Goal: Task Accomplishment & Management: Use online tool/utility

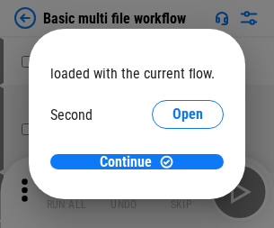
click at [173, 162] on span "Open" at bounding box center [188, 169] width 31 height 14
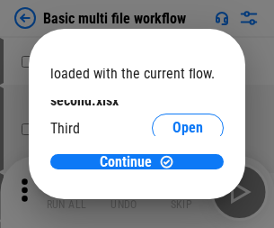
scroll to position [51, 0]
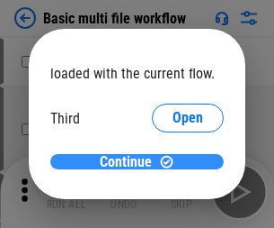
click at [130, 162] on span "Continue" at bounding box center [126, 162] width 52 height 14
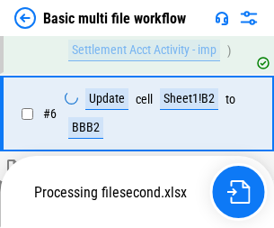
scroll to position [413, 0]
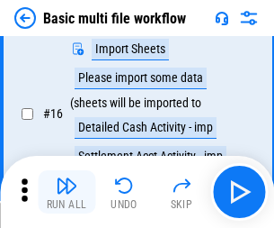
click at [67, 192] on img "button" at bounding box center [67, 186] width 22 height 22
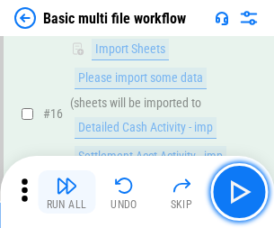
scroll to position [1198, 0]
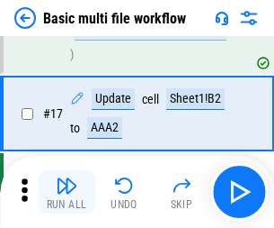
click at [67, 192] on img "button" at bounding box center [67, 186] width 22 height 22
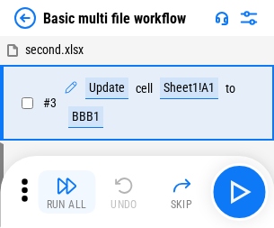
click at [67, 192] on img "button" at bounding box center [67, 186] width 22 height 22
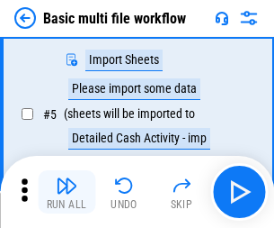
click at [67, 192] on img "button" at bounding box center [67, 186] width 22 height 22
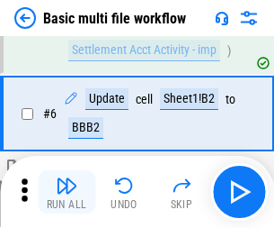
click at [67, 192] on img "button" at bounding box center [67, 186] width 22 height 22
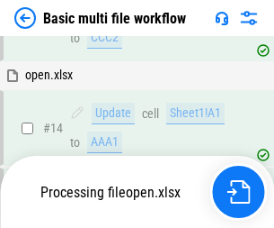
scroll to position [1198, 0]
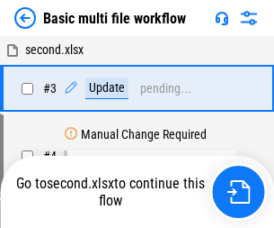
scroll to position [192, 0]
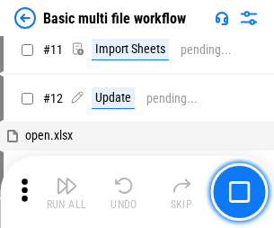
click at [67, 192] on img "button" at bounding box center [67, 186] width 22 height 22
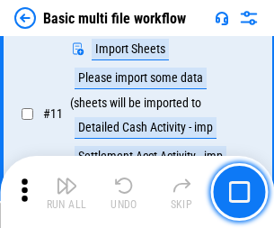
click at [67, 192] on img "button" at bounding box center [67, 186] width 22 height 22
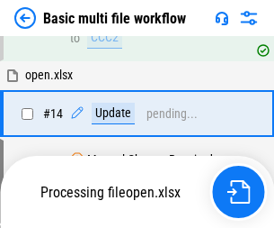
scroll to position [1198, 0]
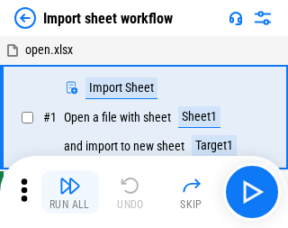
click at [67, 192] on img "button" at bounding box center [70, 186] width 22 height 22
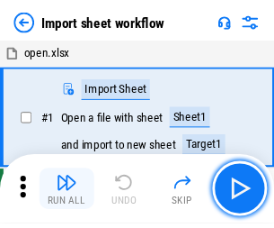
scroll to position [6, 0]
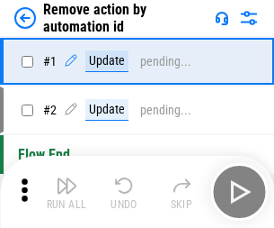
click at [67, 192] on img "button" at bounding box center [67, 186] width 22 height 22
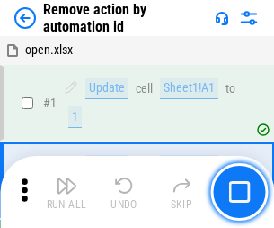
scroll to position [67, 0]
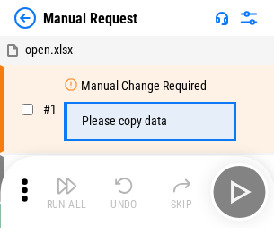
click at [67, 192] on img "button" at bounding box center [67, 186] width 22 height 22
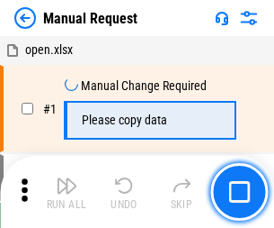
scroll to position [61, 0]
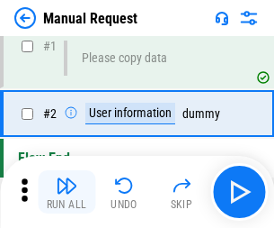
click at [67, 192] on img "button" at bounding box center [67, 186] width 22 height 22
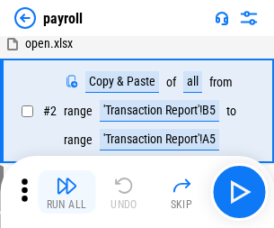
click at [67, 192] on img "button" at bounding box center [67, 186] width 22 height 22
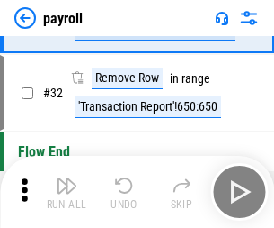
scroll to position [222, 0]
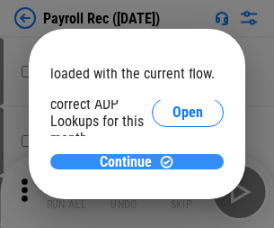
click at [130, 161] on span "Continue" at bounding box center [126, 162] width 52 height 14
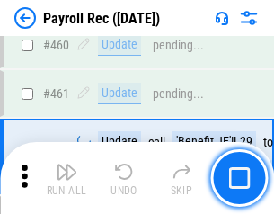
scroll to position [9589, 0]
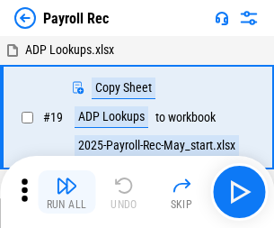
click at [67, 192] on img "button" at bounding box center [67, 186] width 22 height 22
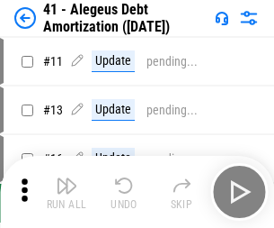
click at [67, 192] on img "button" at bounding box center [67, 186] width 22 height 22
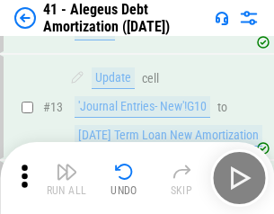
scroll to position [222, 0]
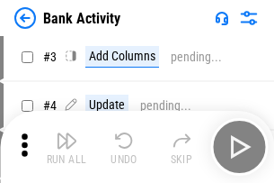
click at [67, 147] on img "button" at bounding box center [67, 141] width 22 height 22
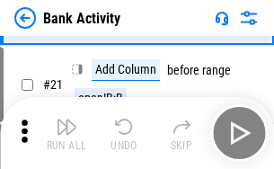
scroll to position [482, 0]
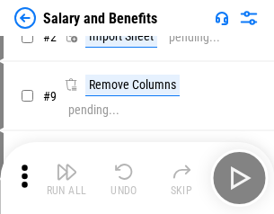
click at [67, 178] on img "button" at bounding box center [67, 172] width 22 height 22
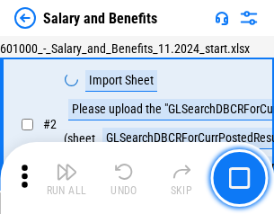
scroll to position [130, 0]
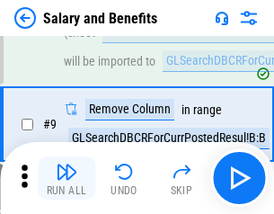
click at [67, 178] on img "button" at bounding box center [67, 172] width 22 height 22
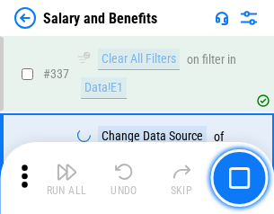
scroll to position [8425, 0]
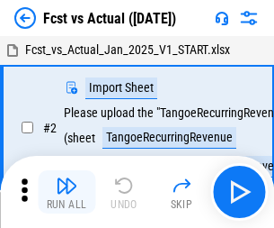
click at [67, 178] on img "button" at bounding box center [67, 186] width 22 height 22
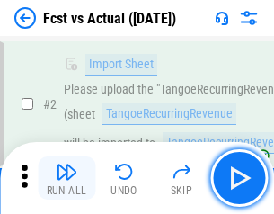
scroll to position [168, 0]
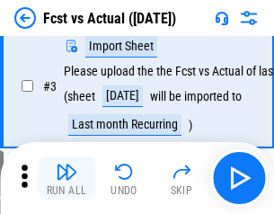
click at [67, 178] on img "button" at bounding box center [67, 172] width 22 height 22
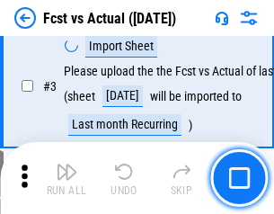
scroll to position [270, 0]
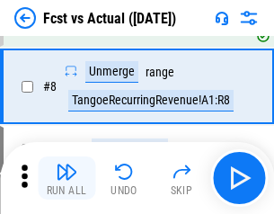
click at [67, 178] on img "button" at bounding box center [67, 172] width 22 height 22
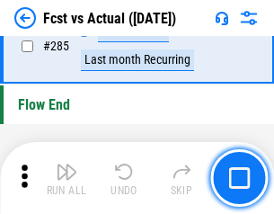
scroll to position [8516, 0]
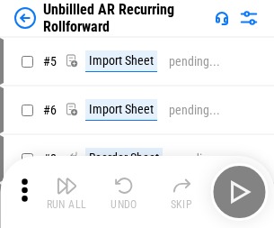
click at [67, 178] on img "button" at bounding box center [67, 186] width 22 height 22
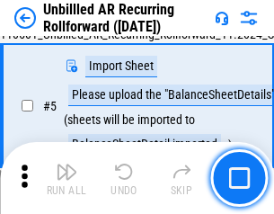
scroll to position [169, 0]
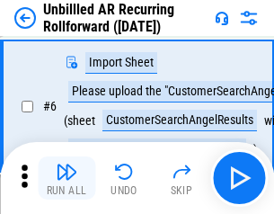
click at [67, 178] on img "button" at bounding box center [67, 172] width 22 height 22
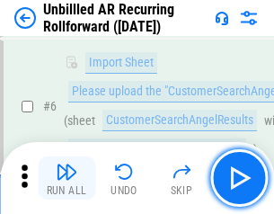
scroll to position [290, 0]
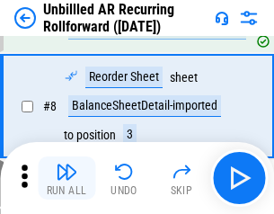
click at [67, 178] on img "button" at bounding box center [67, 172] width 22 height 22
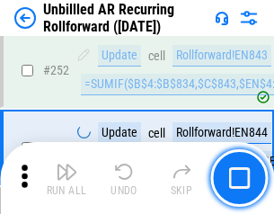
scroll to position [6112, 0]
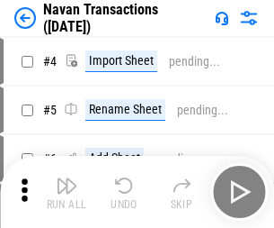
click at [67, 178] on img "button" at bounding box center [67, 186] width 22 height 22
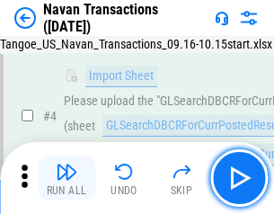
scroll to position [155, 0]
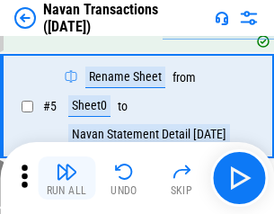
click at [67, 178] on img "button" at bounding box center [67, 172] width 22 height 22
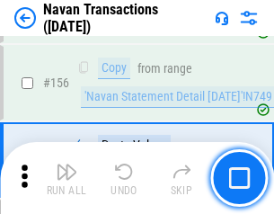
scroll to position [5834, 0]
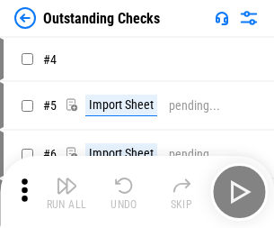
click at [67, 178] on img "button" at bounding box center [67, 186] width 22 height 22
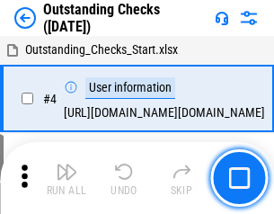
scroll to position [188, 0]
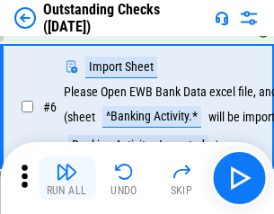
click at [67, 178] on img "button" at bounding box center [67, 172] width 22 height 22
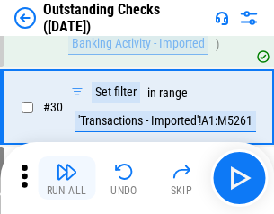
click at [67, 178] on img "button" at bounding box center [67, 172] width 22 height 22
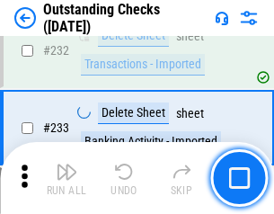
scroll to position [5464, 0]
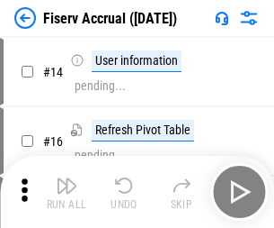
click at [67, 178] on img "button" at bounding box center [67, 186] width 22 height 22
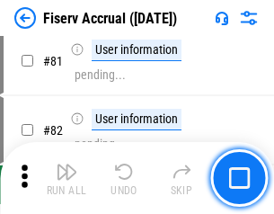
scroll to position [2364, 0]
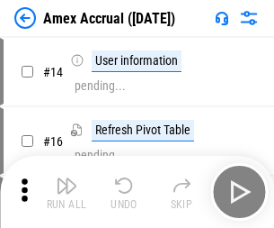
click at [67, 178] on img "button" at bounding box center [67, 186] width 22 height 22
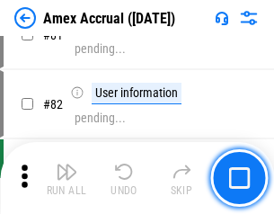
scroll to position [2336, 0]
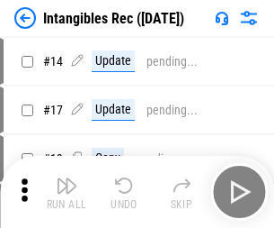
click at [67, 192] on img "button" at bounding box center [67, 186] width 22 height 22
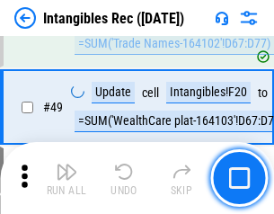
scroll to position [701, 0]
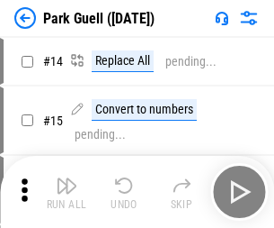
click at [67, 178] on img "button" at bounding box center [67, 186] width 22 height 22
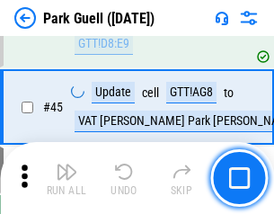
scroll to position [2250, 0]
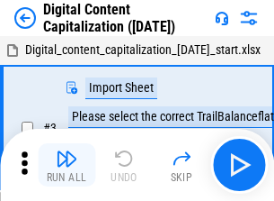
click at [67, 151] on img "button" at bounding box center [67, 159] width 22 height 22
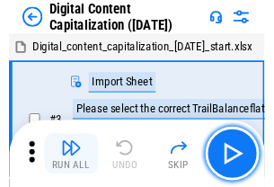
scroll to position [168, 0]
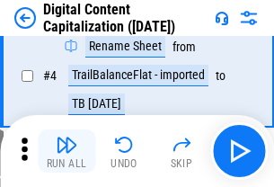
click at [67, 151] on img "button" at bounding box center [67, 145] width 22 height 22
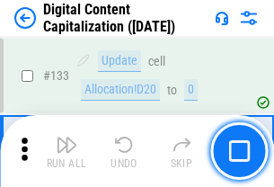
scroll to position [1908, 0]
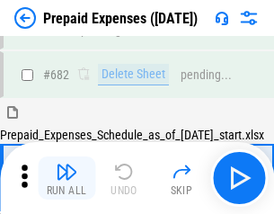
click at [67, 178] on img "button" at bounding box center [67, 172] width 22 height 22
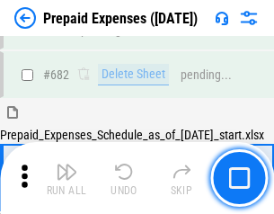
scroll to position [4947, 0]
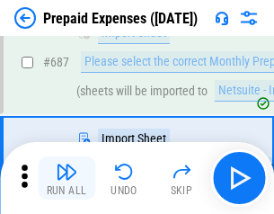
click at [67, 178] on img "button" at bounding box center [67, 172] width 22 height 22
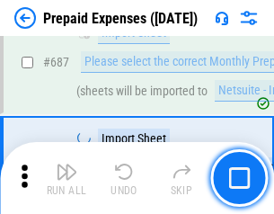
scroll to position [5039, 0]
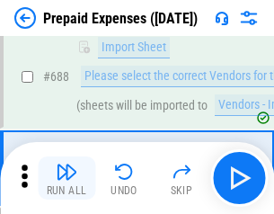
click at [67, 178] on img "button" at bounding box center [67, 172] width 22 height 22
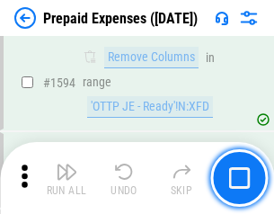
scroll to position [17519, 0]
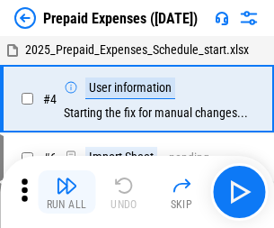
click at [67, 192] on img "button" at bounding box center [67, 186] width 22 height 22
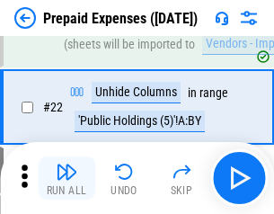
click at [67, 178] on img "button" at bounding box center [67, 172] width 22 height 22
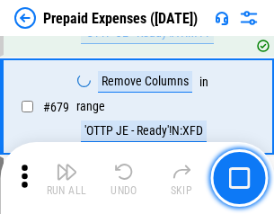
scroll to position [6266, 0]
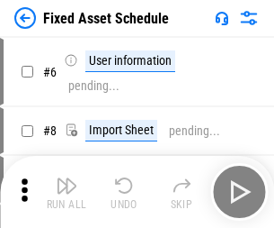
click at [67, 192] on img "button" at bounding box center [67, 186] width 22 height 22
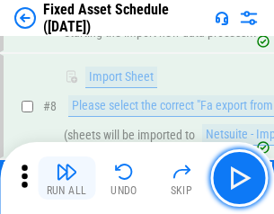
scroll to position [189, 0]
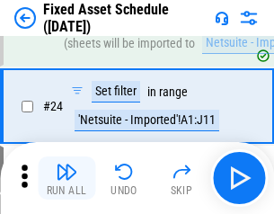
click at [67, 178] on img "button" at bounding box center [67, 172] width 22 height 22
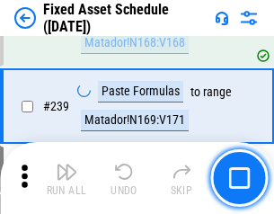
scroll to position [5574, 0]
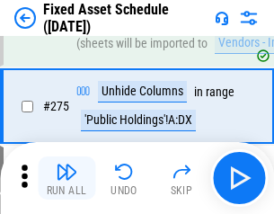
click at [67, 178] on img "button" at bounding box center [67, 172] width 22 height 22
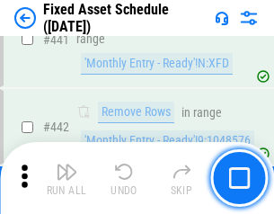
scroll to position [8043, 0]
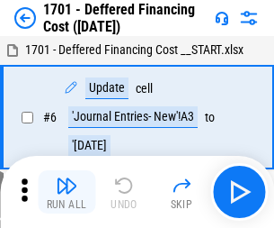
click at [67, 192] on img "button" at bounding box center [67, 186] width 22 height 22
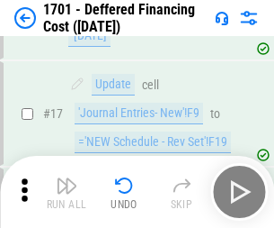
scroll to position [216, 0]
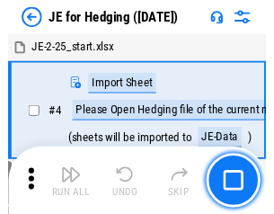
scroll to position [102, 0]
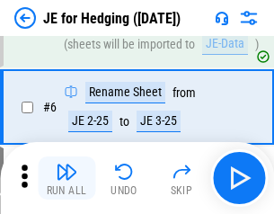
click at [67, 178] on img "button" at bounding box center [67, 172] width 22 height 22
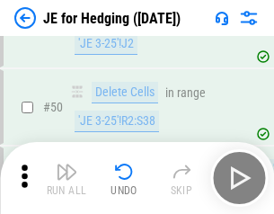
scroll to position [1165, 0]
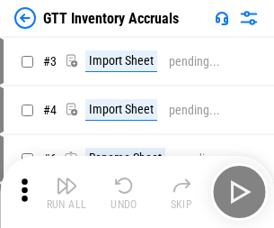
click at [67, 178] on img "button" at bounding box center [67, 186] width 22 height 22
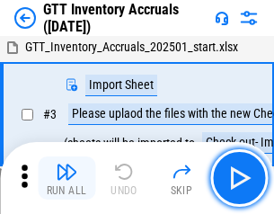
scroll to position [116, 0]
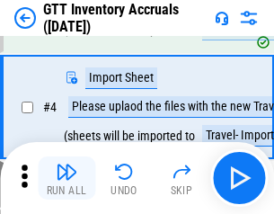
click at [67, 178] on img "button" at bounding box center [67, 172] width 22 height 22
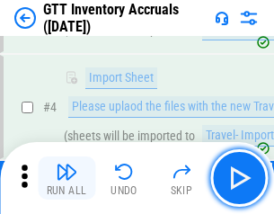
scroll to position [208, 0]
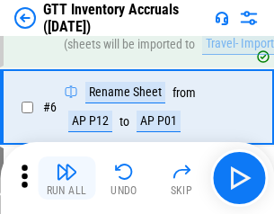
click at [67, 178] on img "button" at bounding box center [67, 172] width 22 height 22
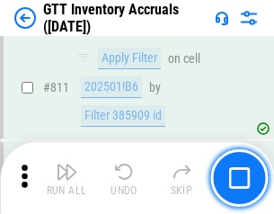
scroll to position [13658, 0]
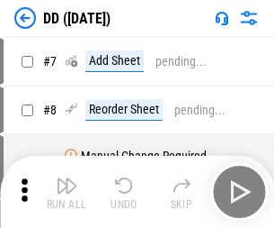
click at [67, 192] on img "button" at bounding box center [67, 186] width 22 height 22
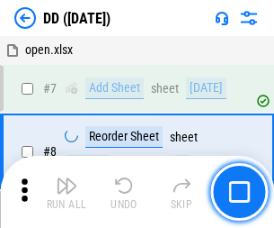
scroll to position [174, 0]
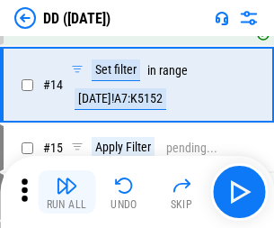
click at [67, 192] on img "button" at bounding box center [67, 186] width 22 height 22
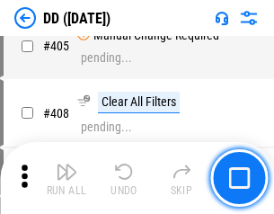
scroll to position [8051, 0]
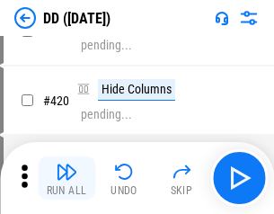
click at [67, 178] on img "button" at bounding box center [67, 172] width 22 height 22
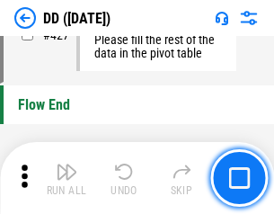
scroll to position [8612, 0]
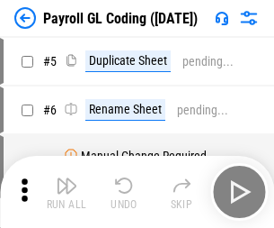
click at [67, 192] on img "button" at bounding box center [67, 186] width 22 height 22
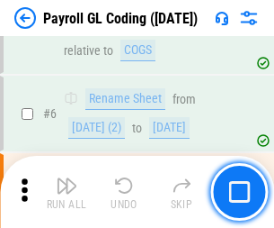
scroll to position [216, 0]
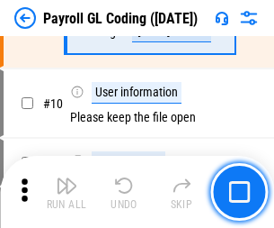
click at [67, 192] on img "button" at bounding box center [67, 186] width 22 height 22
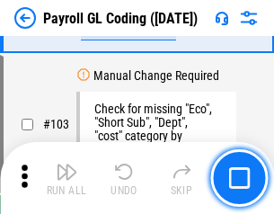
scroll to position [4221, 0]
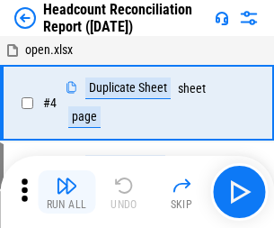
click at [67, 192] on img "button" at bounding box center [67, 186] width 22 height 22
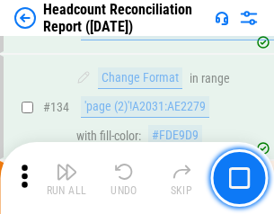
scroll to position [2163, 0]
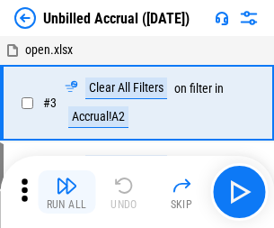
click at [67, 192] on img "button" at bounding box center [67, 186] width 22 height 22
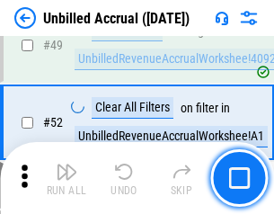
scroll to position [1632, 0]
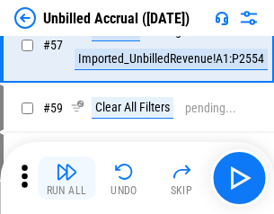
click at [67, 178] on img "button" at bounding box center [67, 172] width 22 height 22
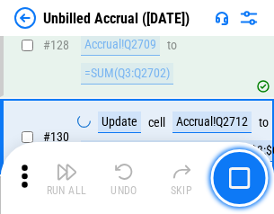
scroll to position [5360, 0]
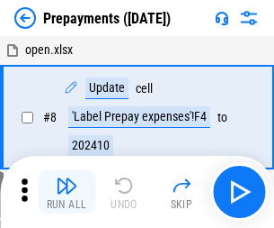
click at [67, 192] on img "button" at bounding box center [67, 186] width 22 height 22
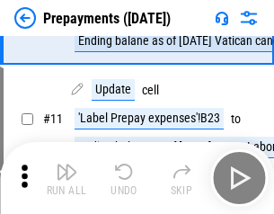
scroll to position [112, 0]
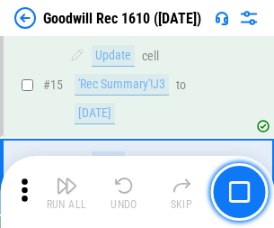
scroll to position [308, 0]
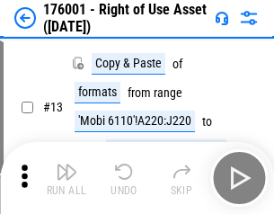
scroll to position [116, 0]
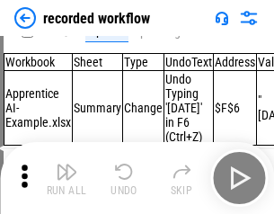
click at [67, 178] on img "button" at bounding box center [67, 172] width 22 height 22
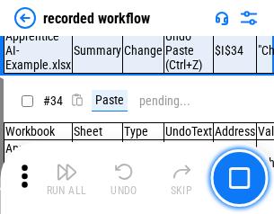
scroll to position [5624, 0]
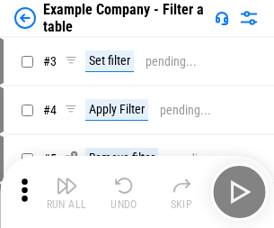
click at [67, 192] on img "button" at bounding box center [67, 186] width 22 height 22
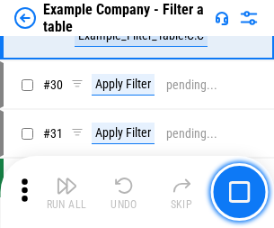
scroll to position [1646, 0]
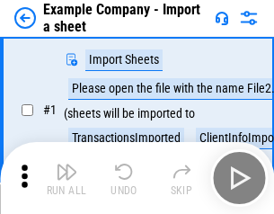
click at [67, 178] on img "button" at bounding box center [67, 172] width 22 height 22
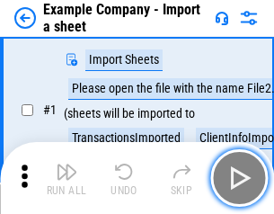
scroll to position [151, 0]
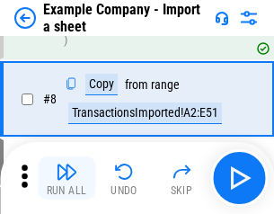
click at [67, 178] on img "button" at bounding box center [67, 172] width 22 height 22
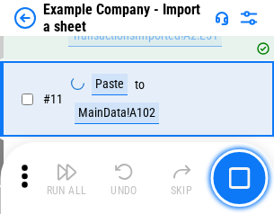
scroll to position [398, 0]
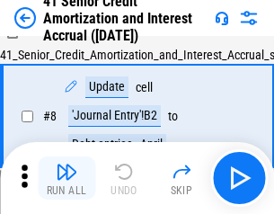
click at [67, 178] on img "button" at bounding box center [67, 172] width 22 height 22
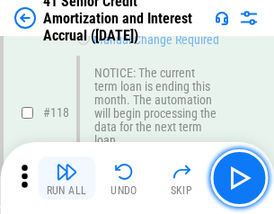
scroll to position [1698, 0]
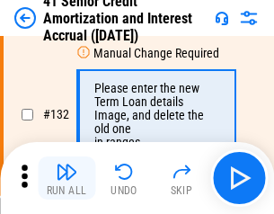
click at [67, 178] on img "button" at bounding box center [67, 172] width 22 height 22
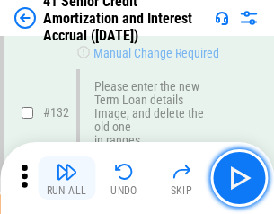
scroll to position [1880, 0]
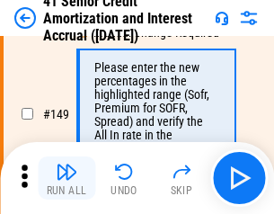
click at [67, 178] on img "button" at bounding box center [67, 172] width 22 height 22
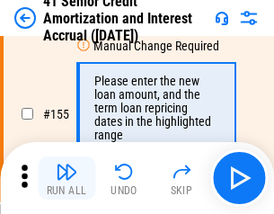
click at [67, 178] on img "button" at bounding box center [67, 172] width 22 height 22
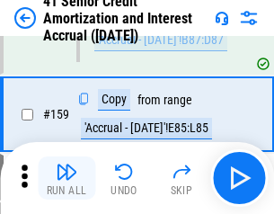
click at [67, 178] on img "button" at bounding box center [67, 172] width 22 height 22
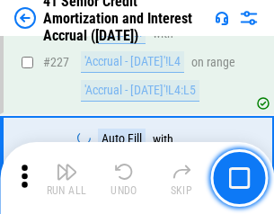
scroll to position [4030, 0]
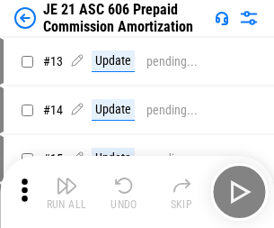
click at [67, 178] on img "button" at bounding box center [67, 186] width 22 height 22
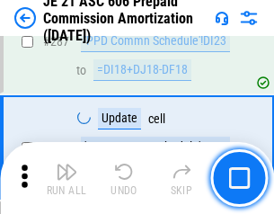
scroll to position [3311, 0]
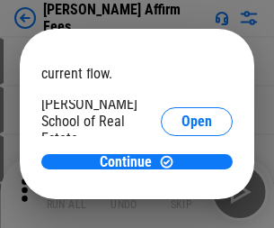
click at [182, 209] on span "Open" at bounding box center [197, 216] width 31 height 14
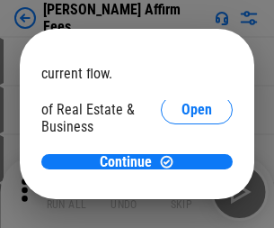
click at [182, 188] on span "Open" at bounding box center [197, 195] width 31 height 14
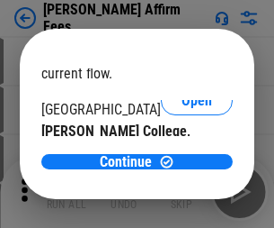
click at [182, 168] on span "Open" at bounding box center [197, 175] width 31 height 14
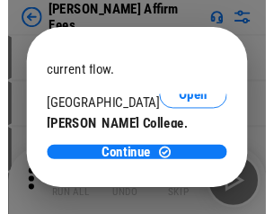
scroll to position [283, 0]
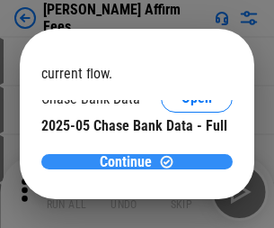
click at [130, 161] on span "Continue" at bounding box center [126, 162] width 52 height 14
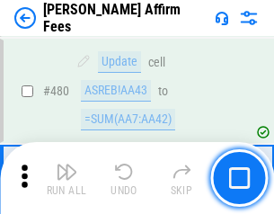
scroll to position [4893, 0]
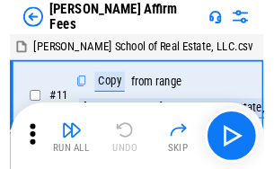
scroll to position [18, 0]
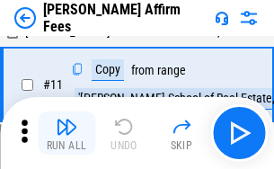
click at [67, 133] on img "button" at bounding box center [67, 127] width 22 height 22
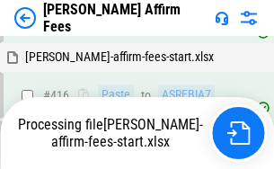
scroll to position [4006, 0]
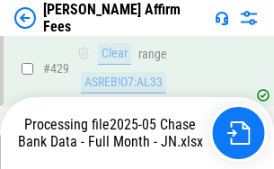
scroll to position [4719, 0]
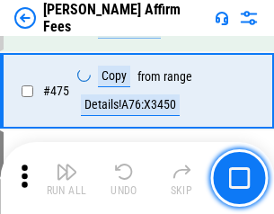
scroll to position [4696, 0]
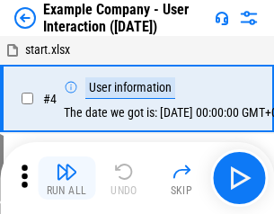
click at [67, 178] on img "button" at bounding box center [67, 172] width 22 height 22
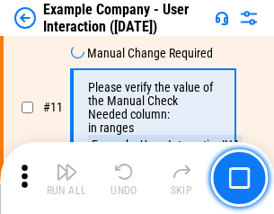
scroll to position [390, 0]
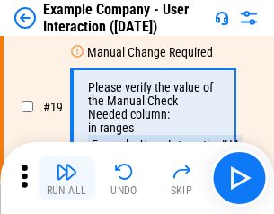
click at [67, 178] on img "button" at bounding box center [67, 172] width 22 height 22
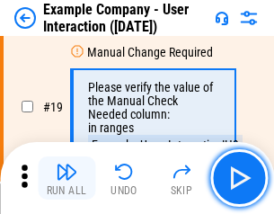
click at [67, 178] on img "button" at bounding box center [67, 172] width 22 height 22
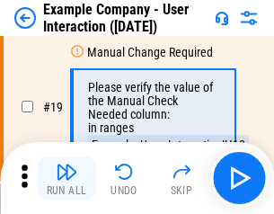
click at [67, 178] on img "button" at bounding box center [67, 172] width 22 height 22
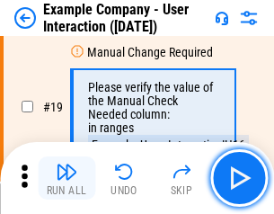
click at [67, 178] on img "button" at bounding box center [67, 172] width 22 height 22
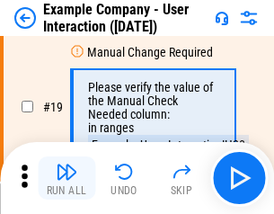
click at [67, 178] on img "button" at bounding box center [67, 172] width 22 height 22
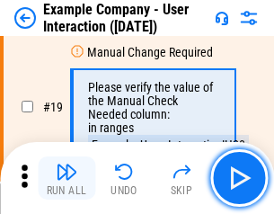
scroll to position [497, 0]
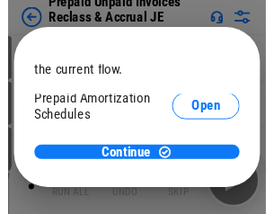
scroll to position [107, 0]
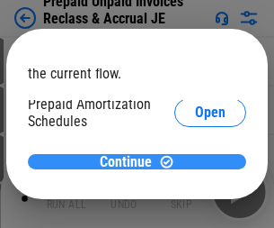
click at [130, 161] on span "Continue" at bounding box center [126, 162] width 52 height 14
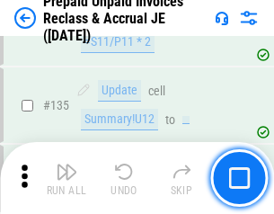
scroll to position [2332, 0]
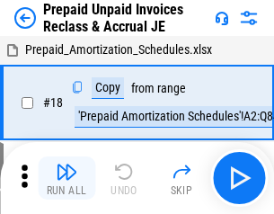
click at [67, 178] on img "button" at bounding box center [67, 172] width 22 height 22
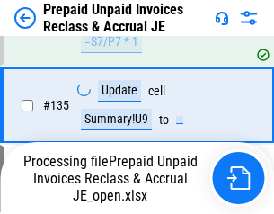
scroll to position [2332, 0]
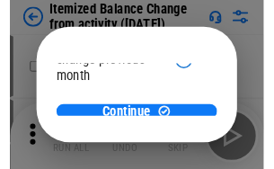
scroll to position [131, 0]
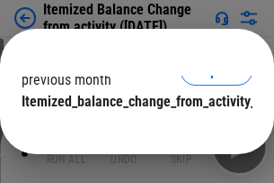
click at [130, 130] on span "Continue" at bounding box center [126, 137] width 52 height 14
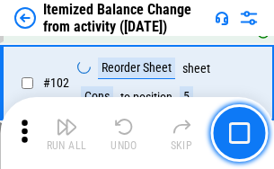
scroll to position [3010, 0]
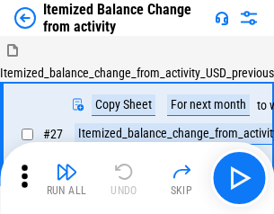
scroll to position [28, 0]
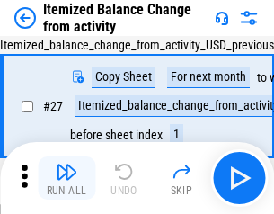
click at [67, 178] on img "button" at bounding box center [67, 172] width 22 height 22
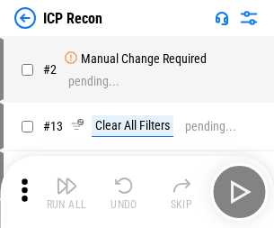
scroll to position [8, 0]
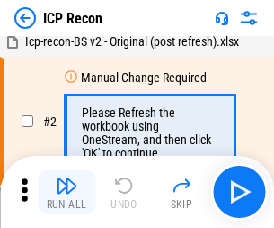
click at [67, 192] on img "button" at bounding box center [67, 186] width 22 height 22
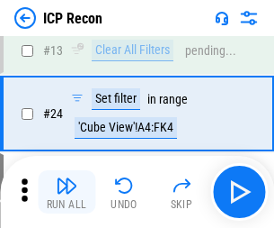
click at [67, 192] on img "button" at bounding box center [67, 186] width 22 height 22
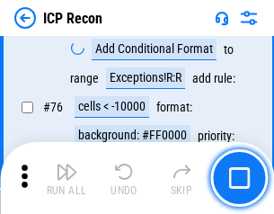
scroll to position [1617, 0]
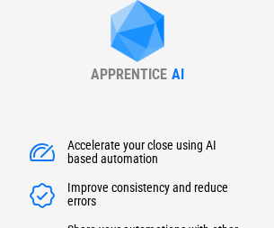
type input "******"
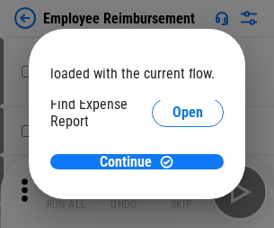
click at [173, 209] on span "Open" at bounding box center [188, 216] width 31 height 14
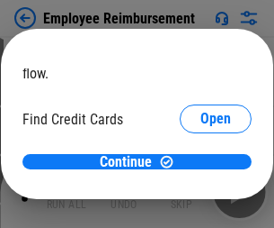
scroll to position [105, 0]
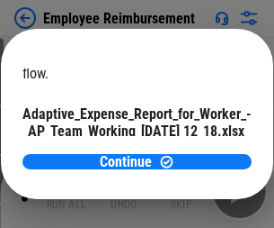
click at [201, 151] on span "Open" at bounding box center [216, 158] width 31 height 14
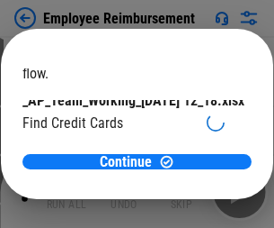
scroll to position [187, 0]
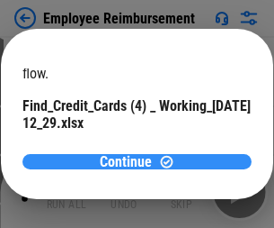
click at [130, 161] on span "Continue" at bounding box center [126, 162] width 52 height 14
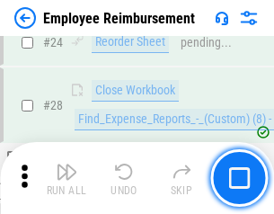
scroll to position [841, 0]
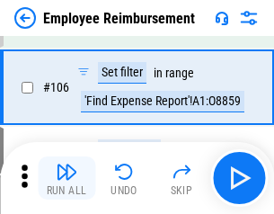
click at [67, 178] on img "button" at bounding box center [67, 172] width 22 height 22
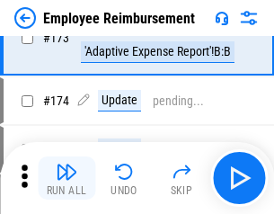
click at [67, 178] on img "button" at bounding box center [67, 172] width 22 height 22
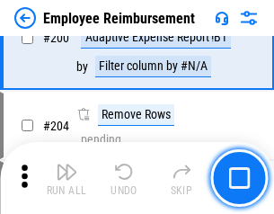
scroll to position [4553, 0]
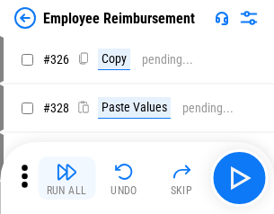
click at [67, 178] on img "button" at bounding box center [67, 172] width 22 height 22
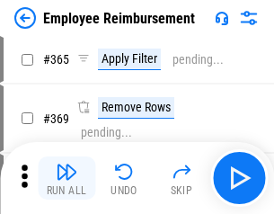
click at [67, 178] on img "button" at bounding box center [67, 172] width 22 height 22
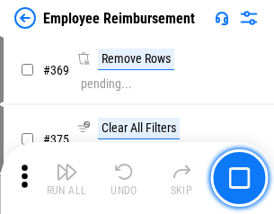
scroll to position [9276, 0]
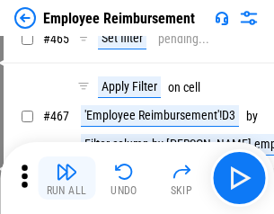
click at [67, 178] on img "button" at bounding box center [67, 172] width 22 height 22
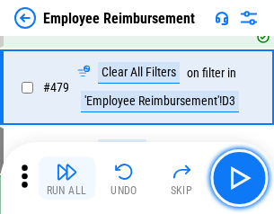
scroll to position [11112, 0]
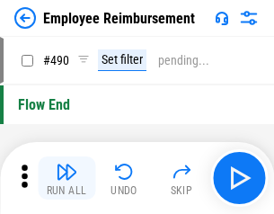
click at [67, 178] on img "button" at bounding box center [67, 172] width 22 height 22
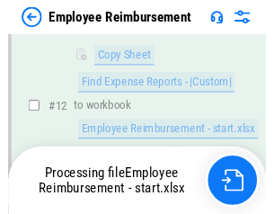
scroll to position [366, 0]
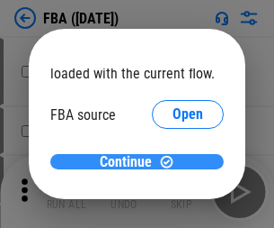
click at [130, 162] on span "Continue" at bounding box center [126, 162] width 52 height 14
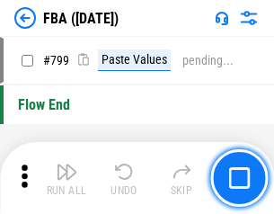
scroll to position [16107, 0]
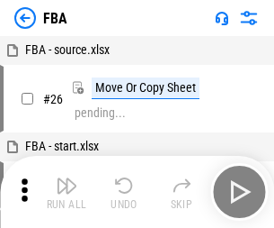
click at [67, 192] on img "button" at bounding box center [67, 186] width 22 height 22
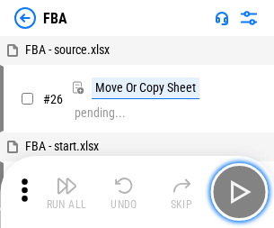
scroll to position [18, 0]
